Goal: Information Seeking & Learning: Learn about a topic

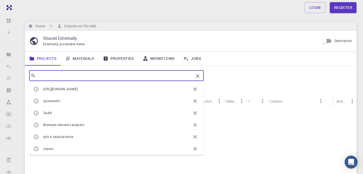
click at [71, 75] on input "text" at bounding box center [115, 76] width 158 height 8
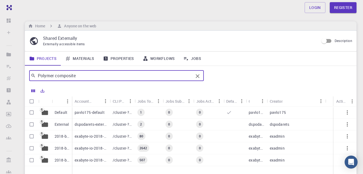
type input "Polymer composite"
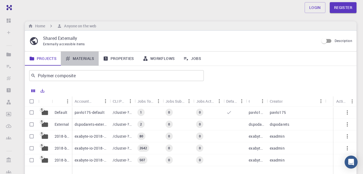
click at [84, 56] on link "Materials" at bounding box center [80, 58] width 38 height 14
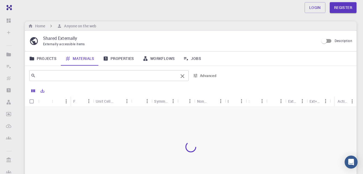
click at [63, 75] on input "text" at bounding box center [107, 76] width 143 height 8
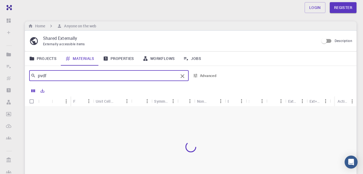
type input "pvdf"
click at [60, 102] on icon "Sort" at bounding box center [59, 101] width 6 height 6
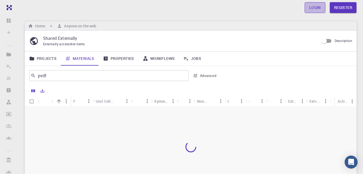
click at [311, 10] on link "Login" at bounding box center [315, 7] width 21 height 11
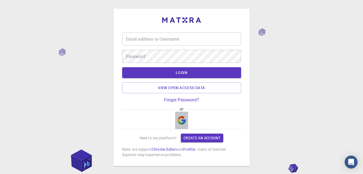
click at [184, 121] on img "button" at bounding box center [181, 120] width 9 height 9
